Goal: Information Seeking & Learning: Stay updated

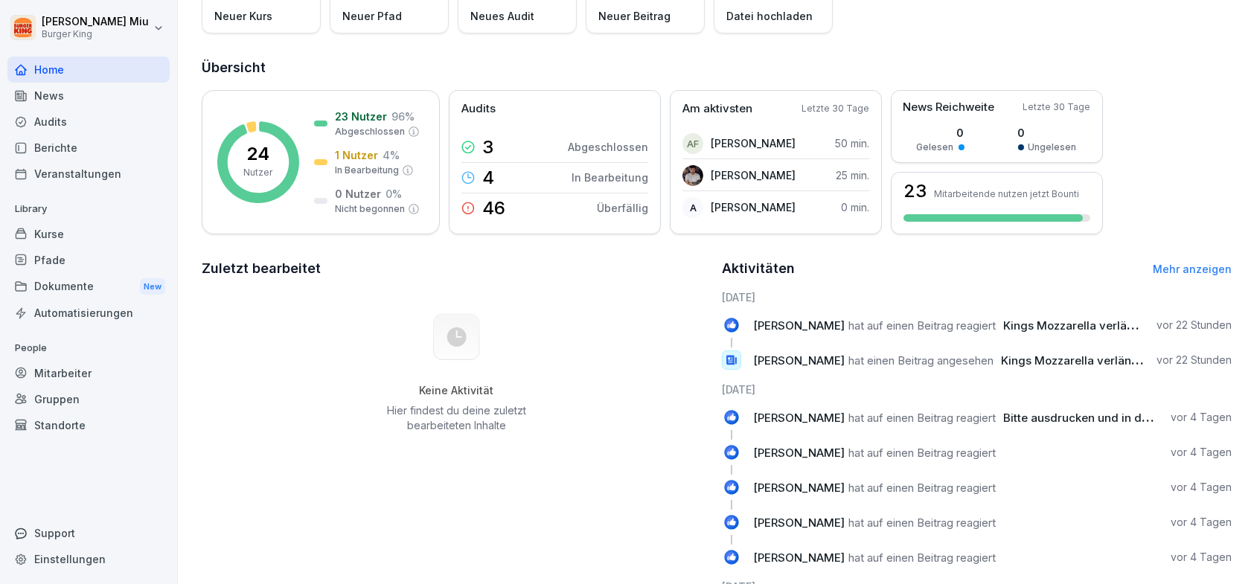
scroll to position [149, 0]
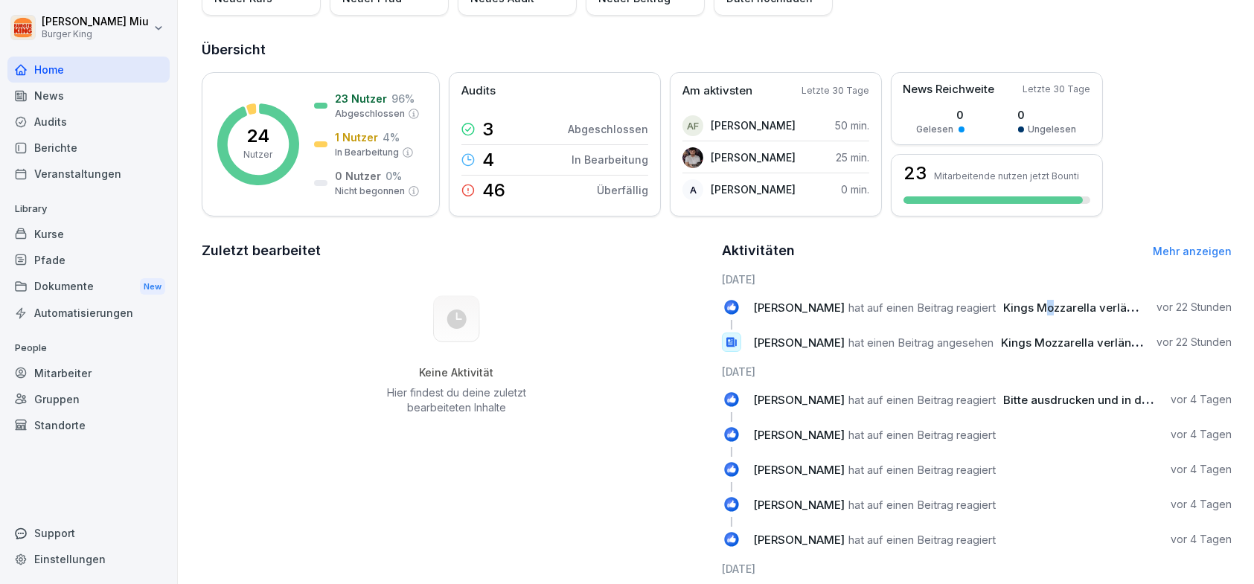
click at [1042, 306] on span "Kings Mozzarella verlängert bis [DATE]!" at bounding box center [1109, 308] width 213 height 14
click at [1044, 304] on span "Kings Mozzarella verlängert bis [DATE]!" at bounding box center [1109, 308] width 213 height 14
drag, startPoint x: 977, startPoint y: 307, endPoint x: 1084, endPoint y: 303, distance: 107.2
click at [1002, 303] on p "[PERSON_NAME] hat auf einen Beitrag reagiert Kings Mozzarella verlängert bis [D…" at bounding box center [948, 308] width 391 height 16
click at [1156, 313] on p "vor 22 Stunden" at bounding box center [1193, 307] width 75 height 15
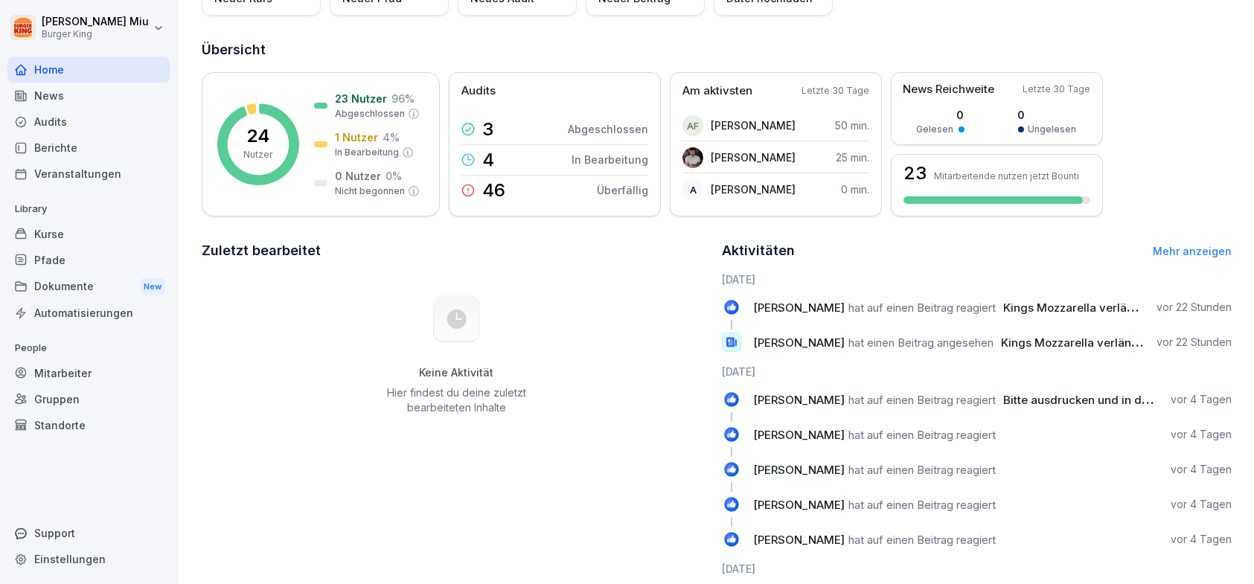
click at [1160, 251] on link "Mehr anzeigen" at bounding box center [1192, 251] width 79 height 13
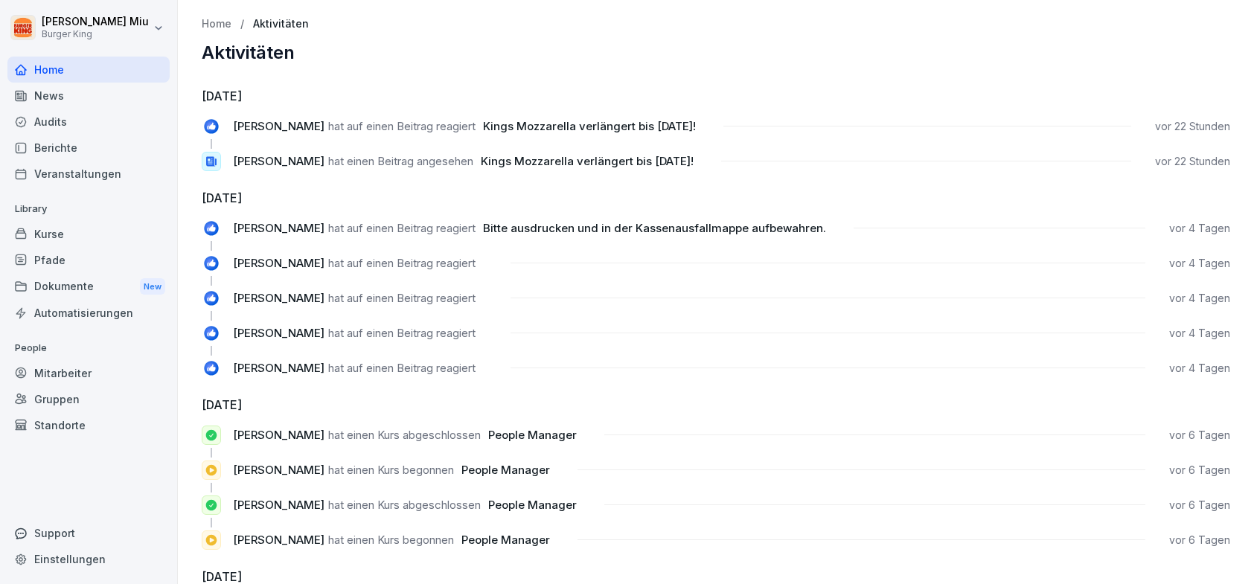
click at [544, 158] on span "Kings Mozzarella verlängert bis [DATE]!" at bounding box center [587, 161] width 213 height 14
click at [543, 158] on span "Kings Mozzarella verlängert bis [DATE]!" at bounding box center [587, 161] width 213 height 14
click at [544, 158] on span "Kings Mozzarella verlängert bis [DATE]!" at bounding box center [587, 161] width 213 height 14
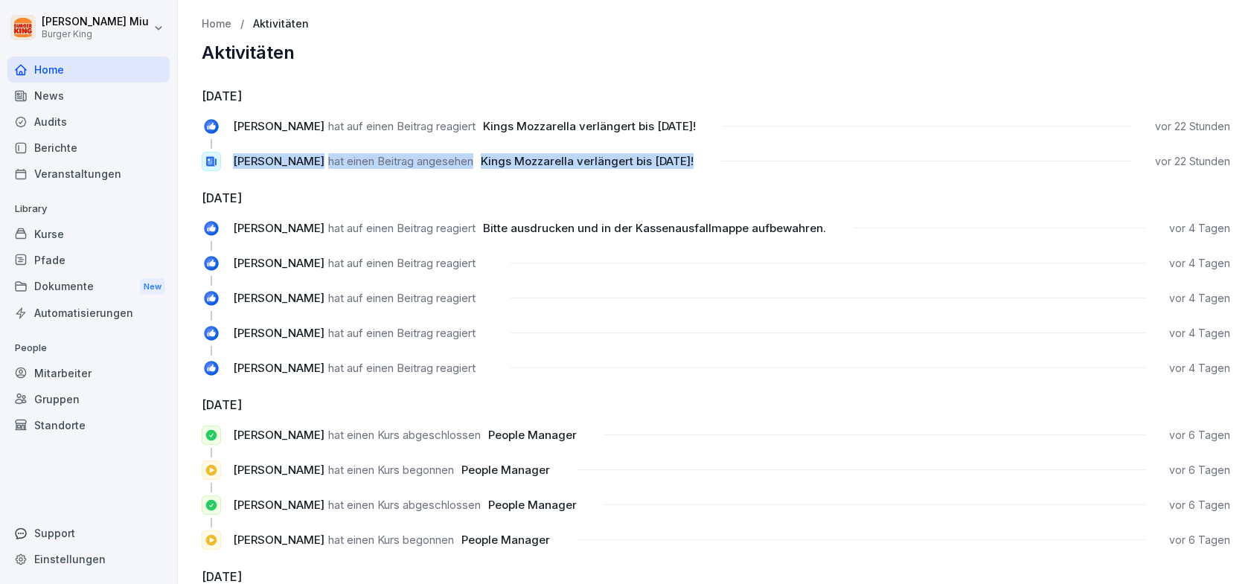
click at [545, 158] on span "Kings Mozzarella verlängert bis [DATE]!" at bounding box center [587, 161] width 213 height 14
click at [545, 157] on span "Kings Mozzarella verlängert bis [DATE]!" at bounding box center [587, 161] width 213 height 14
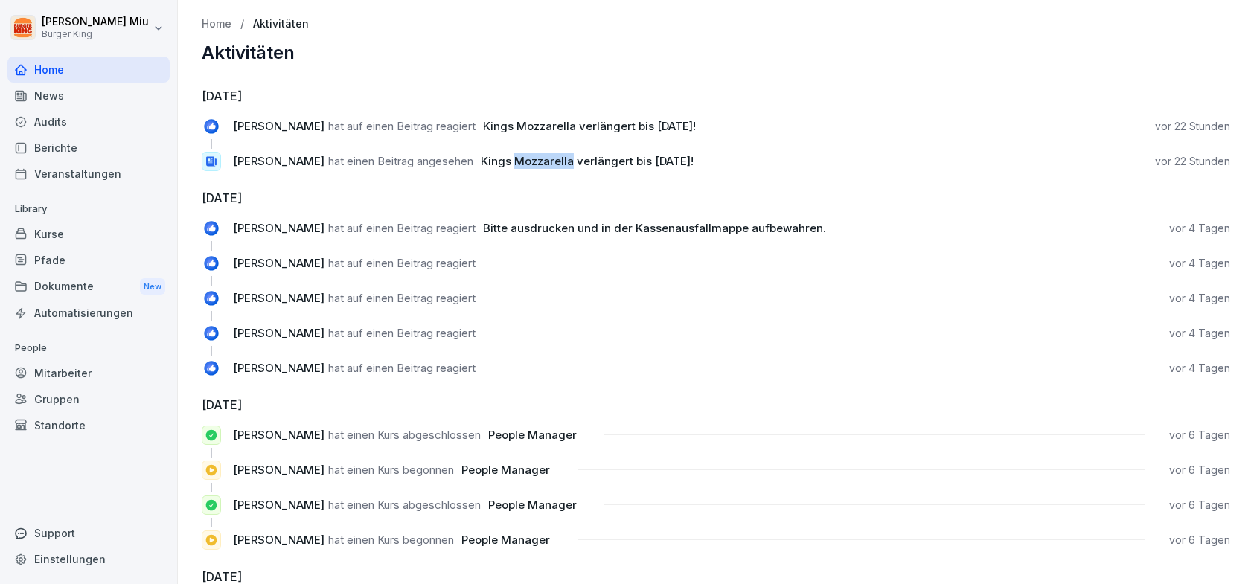
click at [545, 159] on span "Kings Mozzarella verlängert bis [DATE]!" at bounding box center [587, 161] width 213 height 14
click at [561, 126] on span "Kings Mozzarella verlängert bis [DATE]!" at bounding box center [589, 126] width 213 height 14
click at [561, 124] on span "Kings Mozzarella verlängert bis [DATE]!" at bounding box center [589, 126] width 213 height 14
click at [1164, 120] on p "vor 22 Stunden" at bounding box center [1192, 126] width 75 height 15
click at [1156, 123] on p "vor 22 Stunden" at bounding box center [1192, 126] width 75 height 15
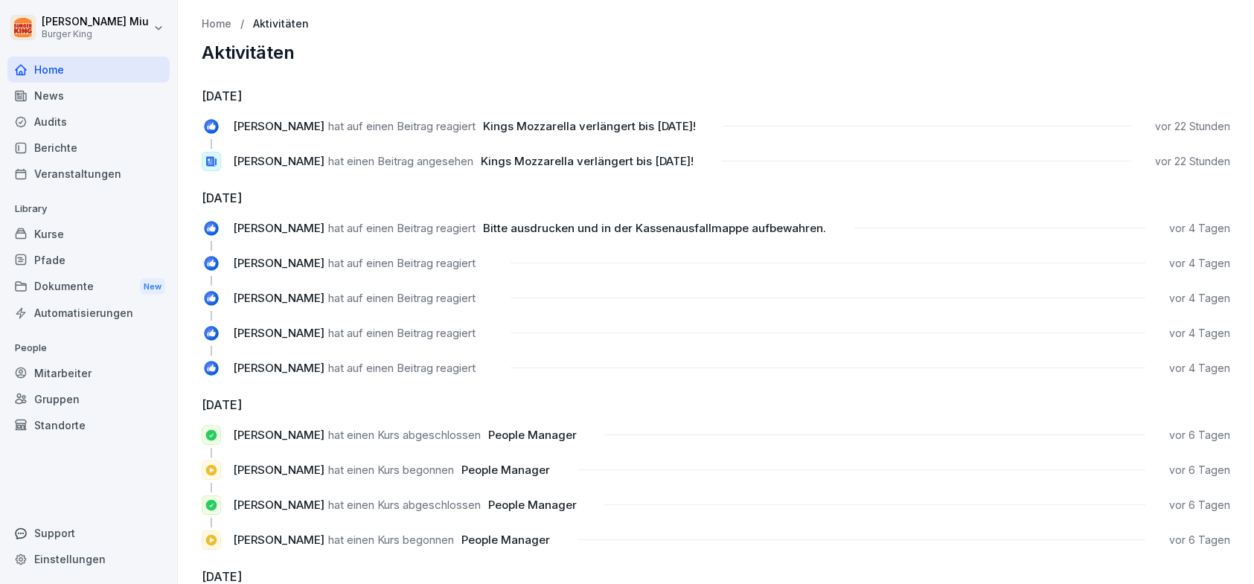
click at [209, 158] on icon at bounding box center [211, 161] width 10 height 10
click at [214, 161] on icon at bounding box center [211, 161] width 13 height 13
click at [213, 161] on icon at bounding box center [211, 161] width 13 height 13
click at [210, 159] on icon at bounding box center [211, 161] width 10 height 10
click at [208, 125] on icon at bounding box center [211, 126] width 14 height 14
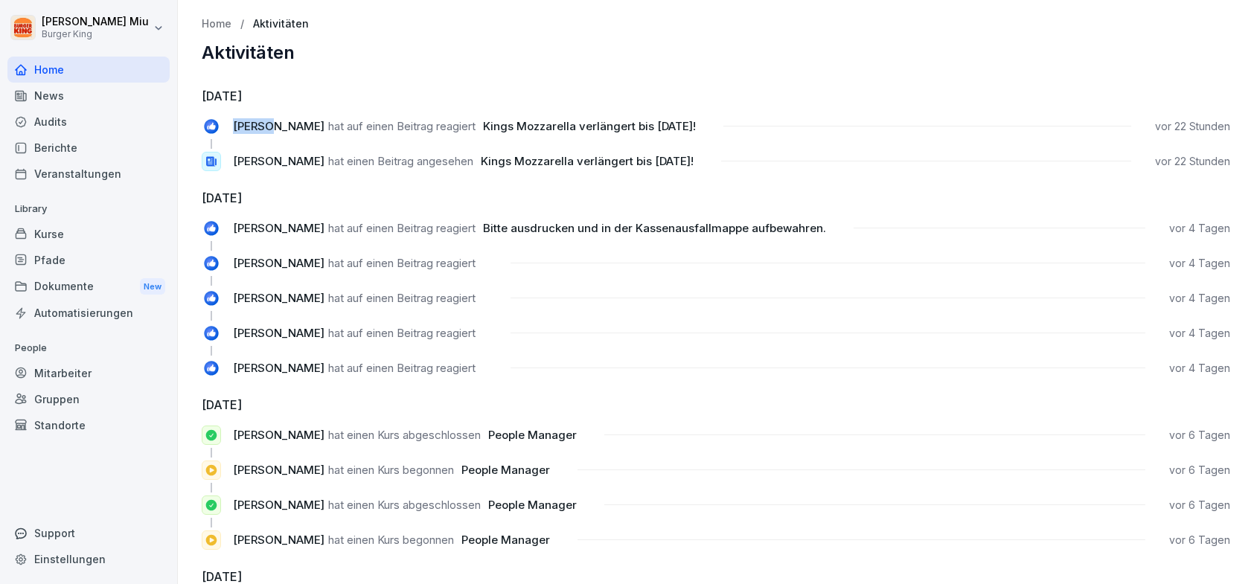
click at [211, 129] on icon at bounding box center [211, 126] width 14 height 14
click at [210, 129] on icon at bounding box center [211, 126] width 14 height 14
click at [452, 57] on h2 "Aktivitäten" at bounding box center [716, 52] width 1028 height 21
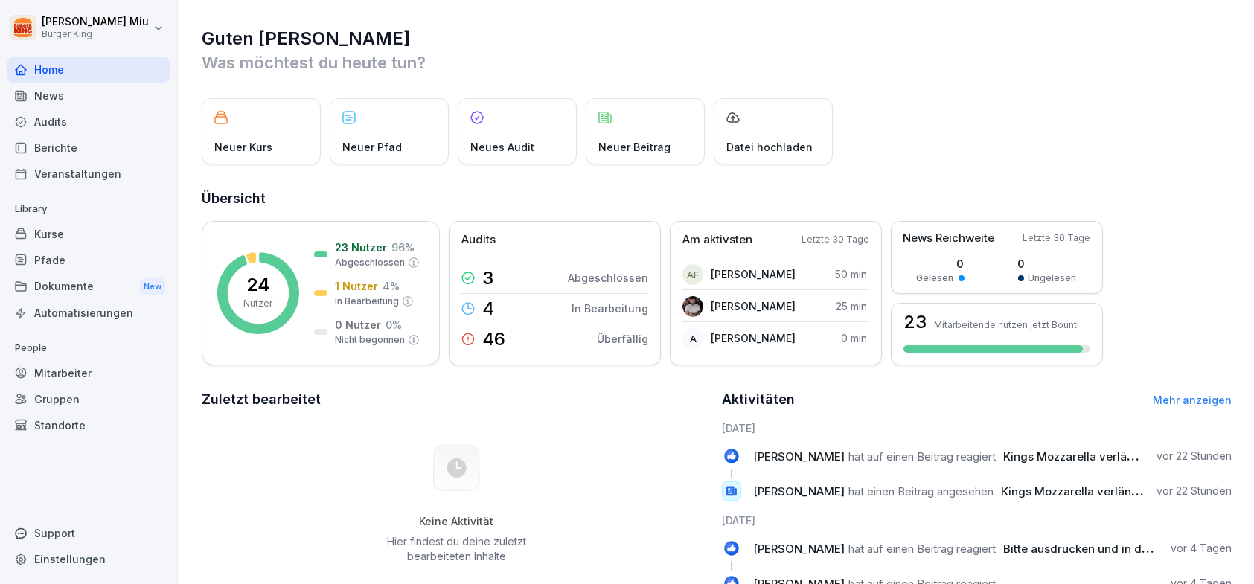
click at [57, 90] on div "News" at bounding box center [88, 96] width 162 height 26
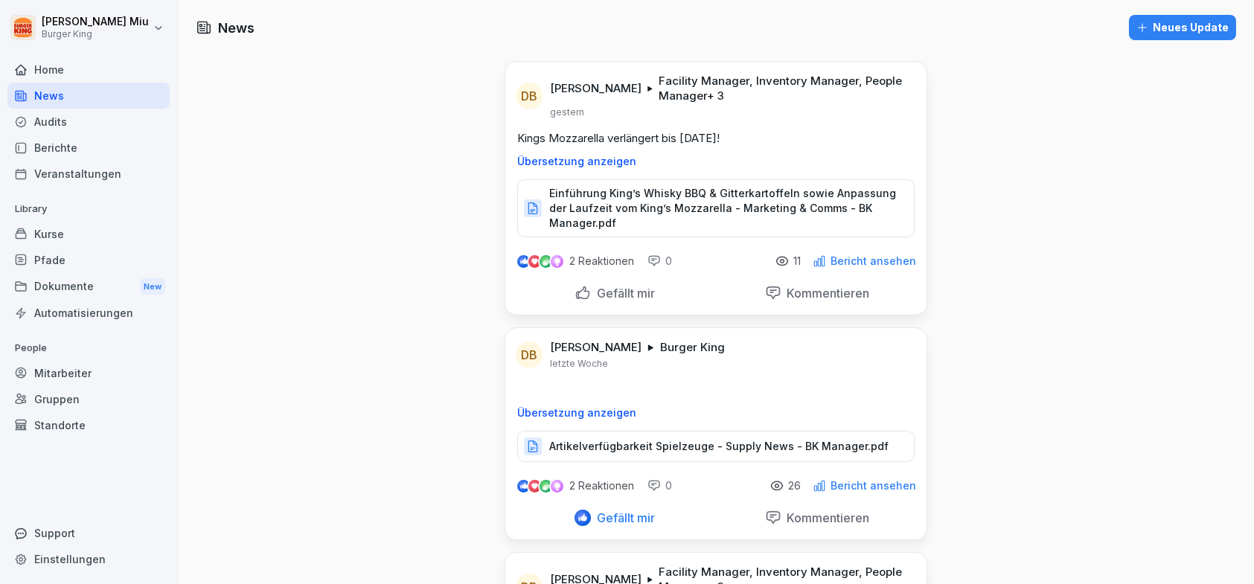
click at [574, 289] on div "Gefällt mir" at bounding box center [614, 293] width 80 height 16
click at [634, 215] on p "Einführung King’s Whisky BBQ & Gitterkartoffeln sowie Anpassung der Laufzeit vo…" at bounding box center [724, 208] width 350 height 45
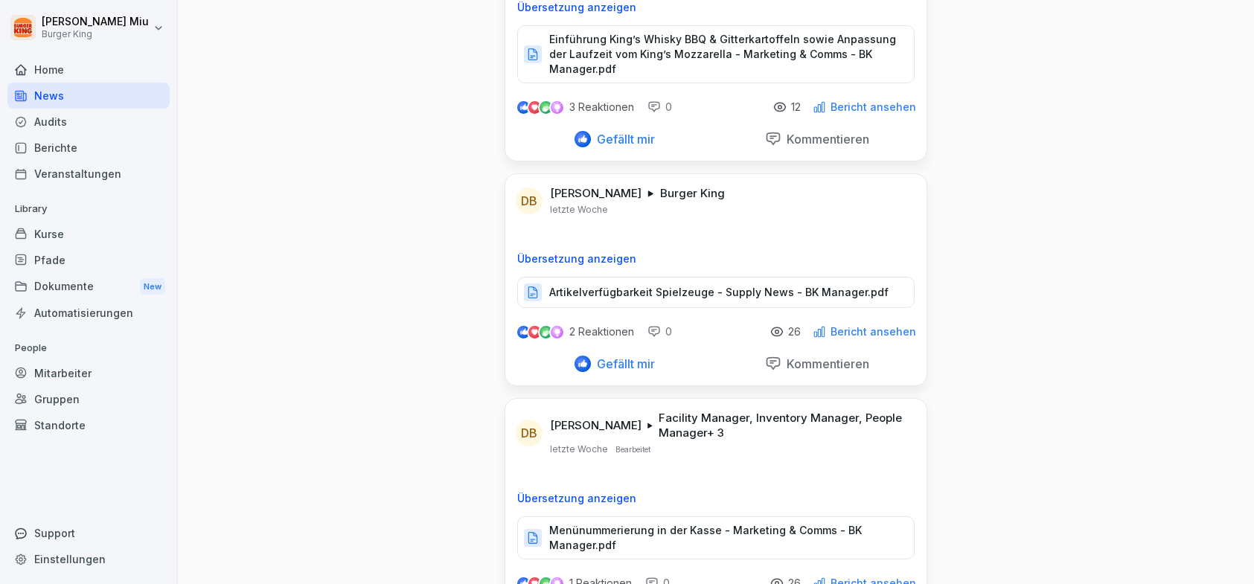
scroll to position [74, 0]
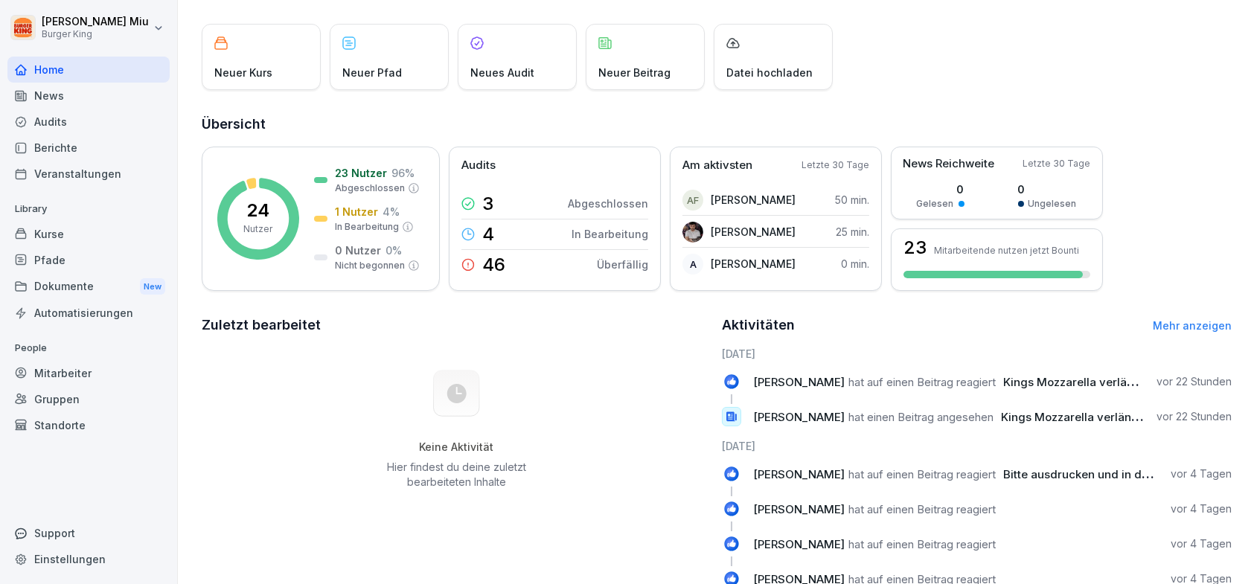
click at [89, 277] on div "Dokumente New" at bounding box center [88, 287] width 162 height 28
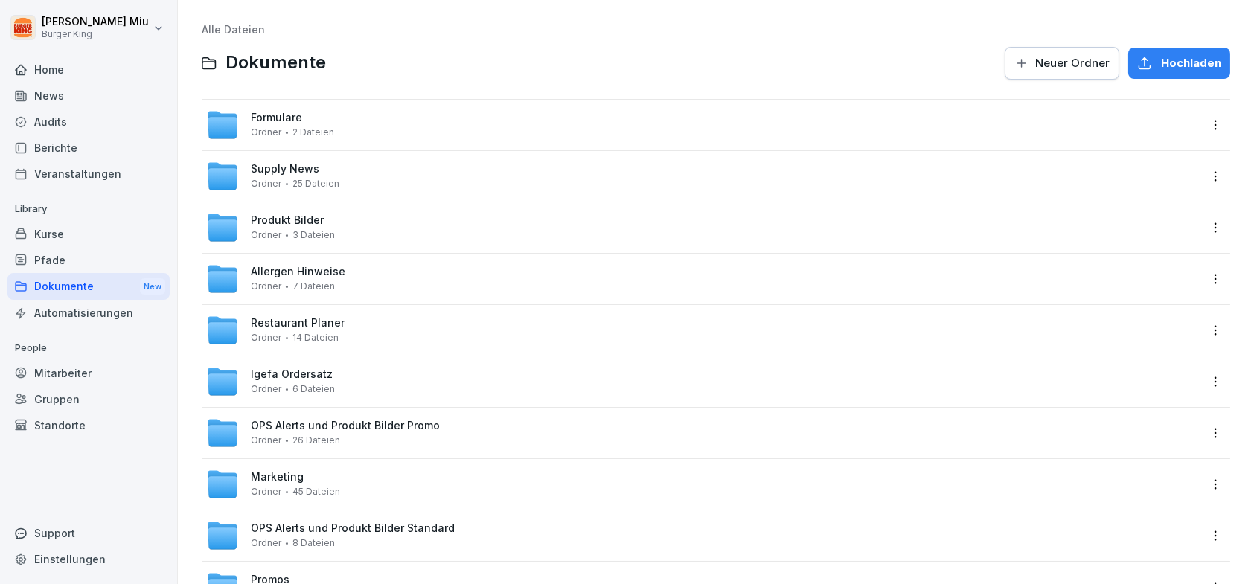
click at [58, 96] on div "News" at bounding box center [88, 96] width 162 height 26
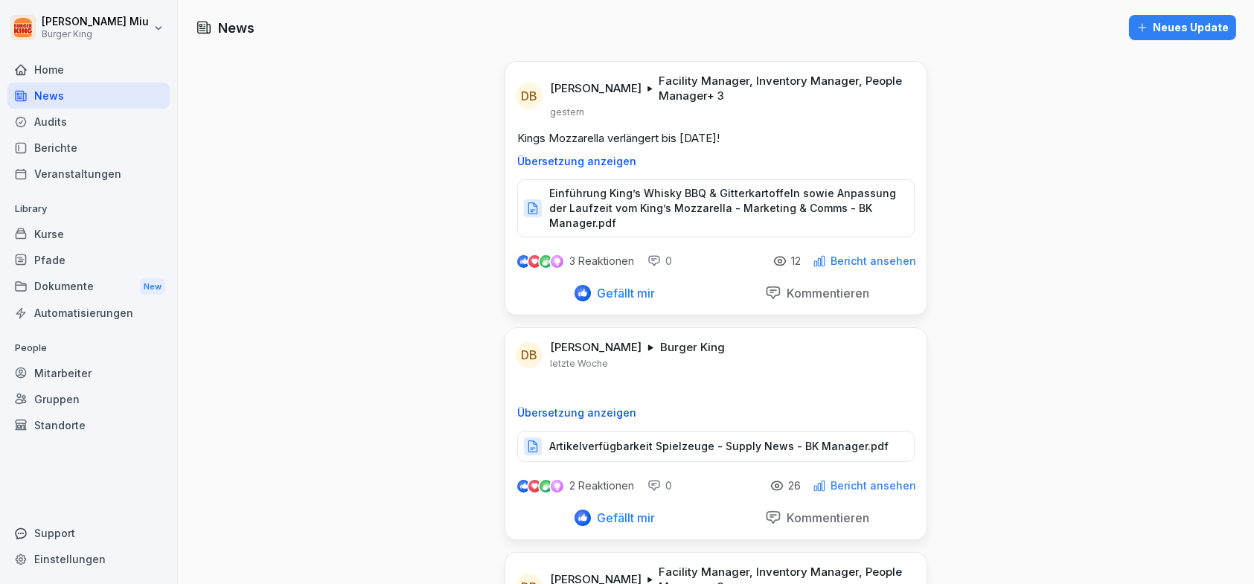
click at [77, 69] on div "Home" at bounding box center [88, 70] width 162 height 26
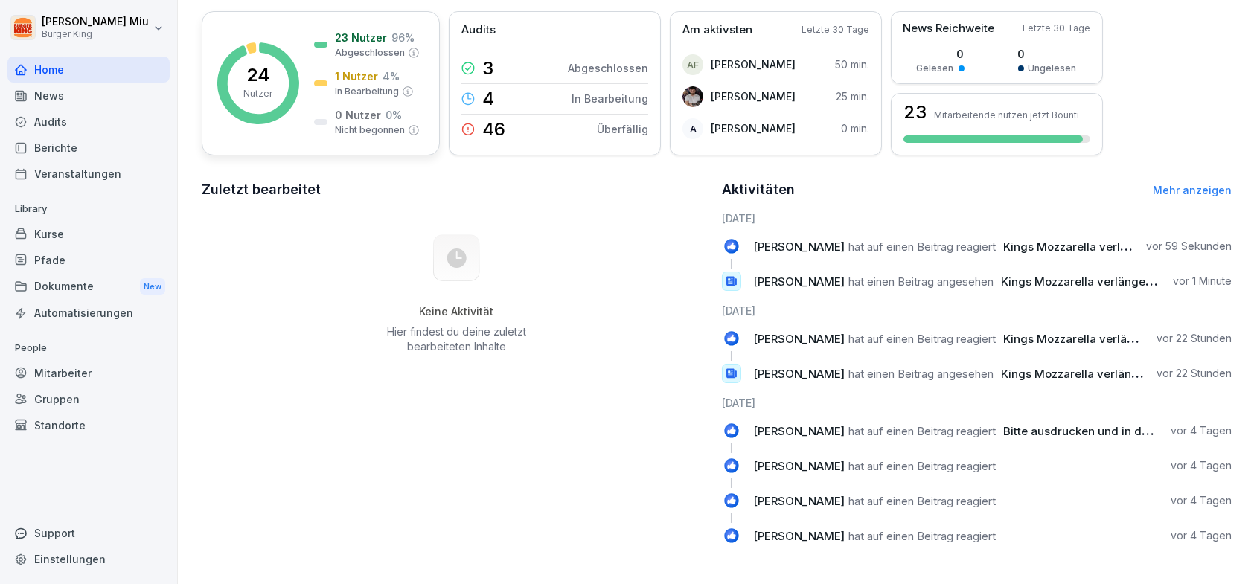
scroll to position [220, 0]
